Goal: Transaction & Acquisition: Download file/media

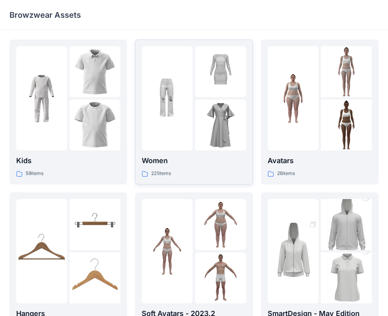
click at [221, 137] on img at bounding box center [220, 124] width 51 height 51
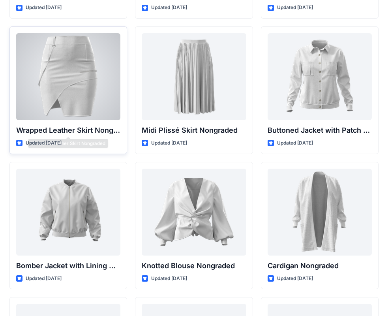
scroll to position [7257, 0]
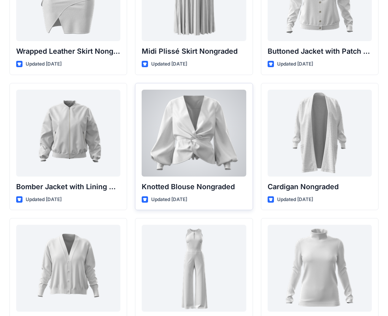
click at [211, 123] on div at bounding box center [194, 133] width 104 height 87
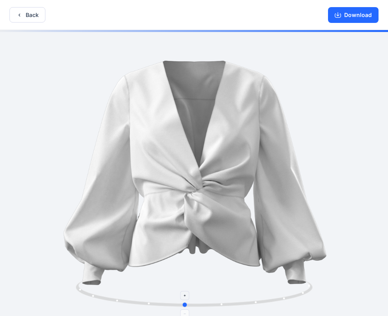
drag, startPoint x: 194, startPoint y: 304, endPoint x: 184, endPoint y: 302, distance: 9.7
click at [184, 302] on circle at bounding box center [185, 304] width 5 height 5
click at [343, 16] on button "Download" at bounding box center [353, 15] width 51 height 16
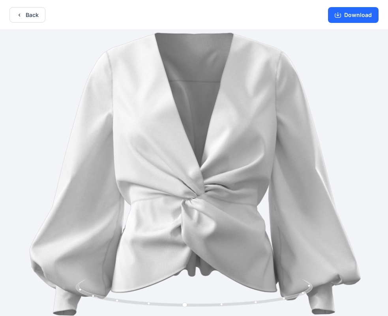
drag, startPoint x: 264, startPoint y: 246, endPoint x: 208, endPoint y: 256, distance: 56.5
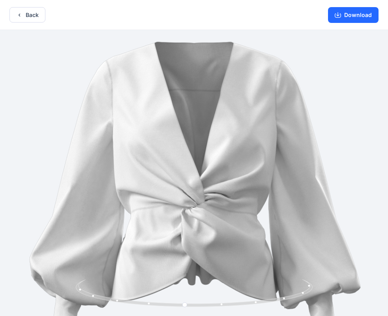
drag, startPoint x: 283, startPoint y: 204, endPoint x: 274, endPoint y: 224, distance: 21.8
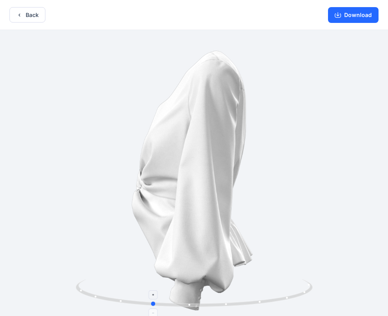
drag, startPoint x: 187, startPoint y: 306, endPoint x: 152, endPoint y: 306, distance: 34.7
click at [154, 308] on icon at bounding box center [195, 294] width 239 height 30
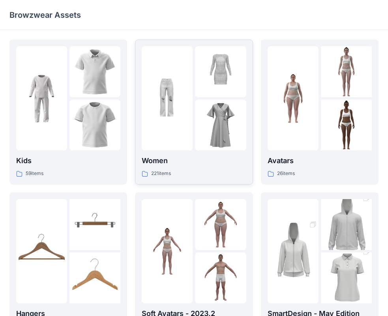
click at [191, 159] on p "Women" at bounding box center [194, 160] width 104 height 11
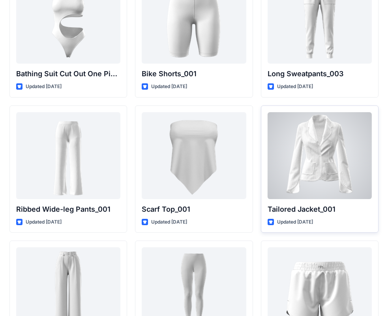
scroll to position [8880, 0]
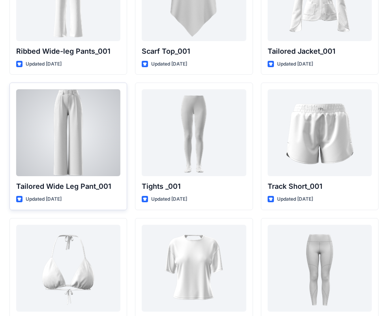
click at [55, 129] on div at bounding box center [68, 132] width 104 height 87
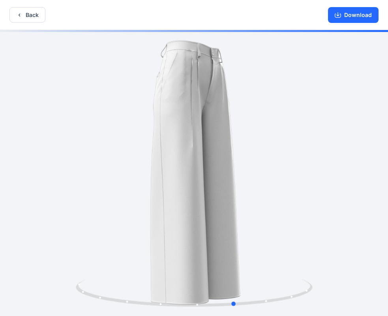
drag, startPoint x: 191, startPoint y: 307, endPoint x: 225, endPoint y: 189, distance: 122.5
click at [232, 291] on icon at bounding box center [195, 294] width 239 height 30
click at [365, 11] on button "Download" at bounding box center [353, 15] width 51 height 16
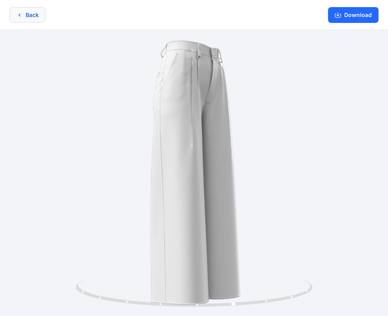
click at [21, 14] on icon "button" at bounding box center [19, 15] width 6 height 6
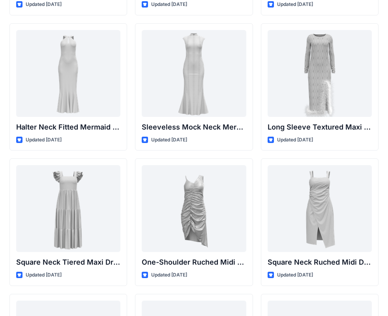
scroll to position [343, 0]
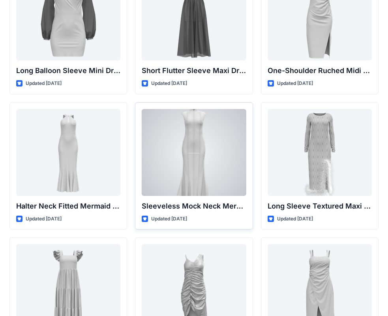
click at [200, 148] on div at bounding box center [194, 152] width 104 height 87
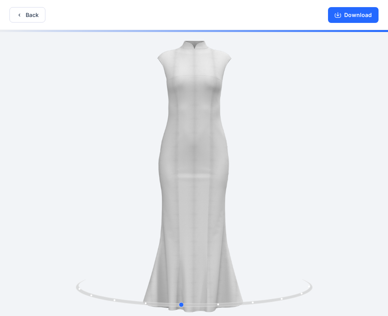
drag, startPoint x: 194, startPoint y: 305, endPoint x: 214, endPoint y: 248, distance: 59.9
click at [188, 292] on icon at bounding box center [195, 294] width 239 height 30
click at [365, 14] on button "Download" at bounding box center [353, 15] width 51 height 16
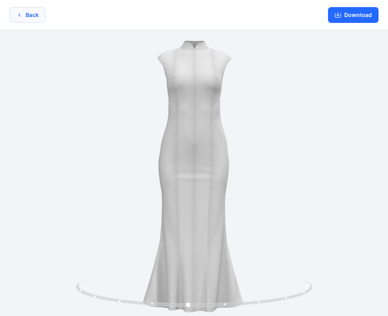
click at [19, 17] on icon "button" at bounding box center [19, 15] width 6 height 6
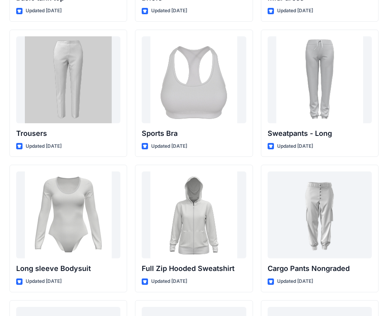
scroll to position [6659, 0]
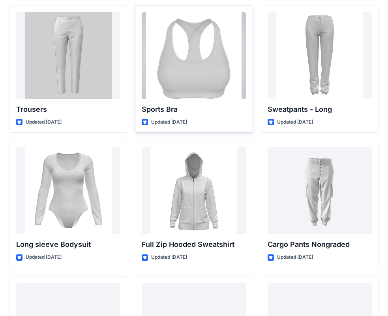
click at [226, 81] on div at bounding box center [194, 55] width 104 height 87
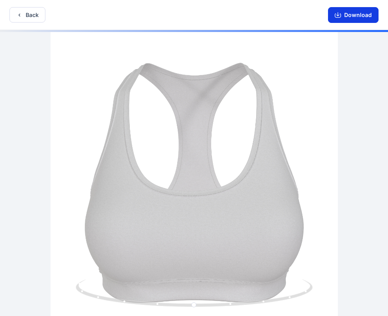
click at [357, 16] on button "Download" at bounding box center [353, 15] width 51 height 16
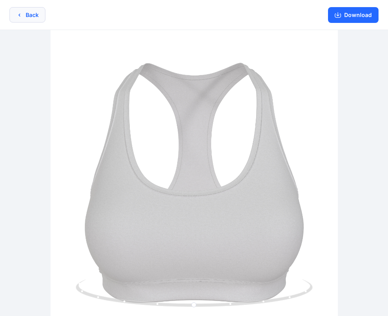
click at [25, 12] on button "Back" at bounding box center [27, 14] width 36 height 15
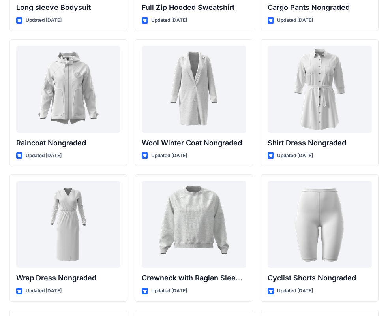
scroll to position [6777, 0]
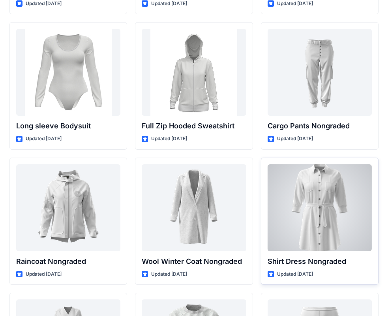
click at [321, 190] on div at bounding box center [320, 207] width 104 height 87
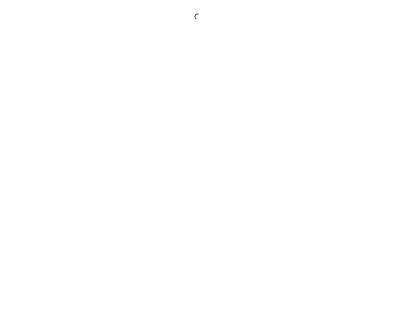
click at [321, 190] on div at bounding box center [197, 158] width 395 height 316
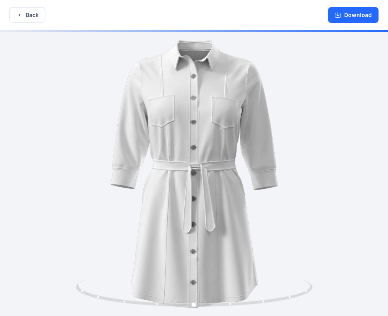
click at [344, 17] on button "Download" at bounding box center [353, 15] width 51 height 16
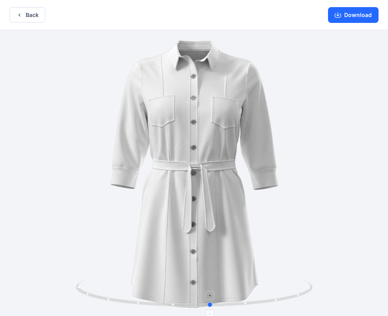
drag, startPoint x: 193, startPoint y: 305, endPoint x: 210, endPoint y: 309, distance: 17.0
click at [210, 309] on icon at bounding box center [195, 294] width 239 height 30
